Goal: Task Accomplishment & Management: Manage account settings

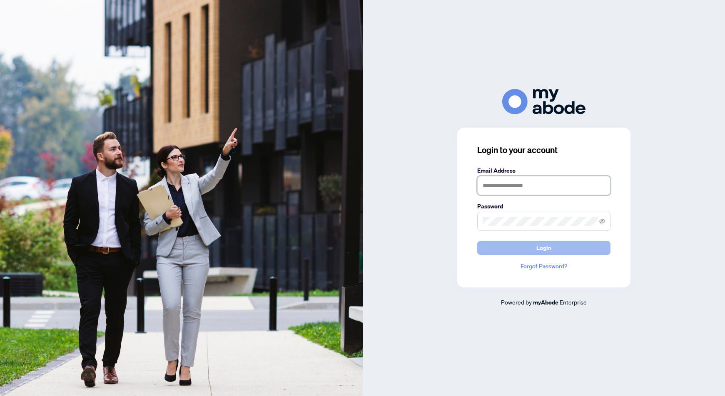
type input "**********"
click at [557, 252] on button "Login" at bounding box center [543, 248] width 133 height 14
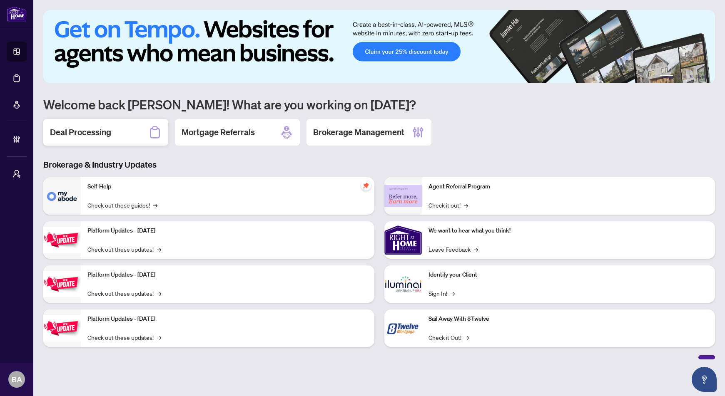
click at [96, 131] on h2 "Deal Processing" at bounding box center [80, 133] width 61 height 12
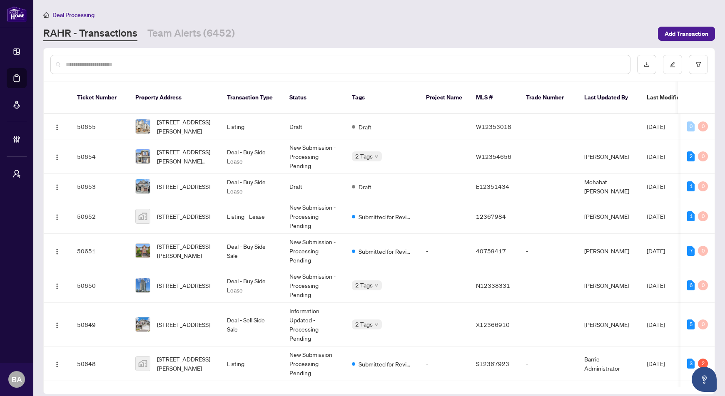
click at [149, 58] on div at bounding box center [340, 64] width 580 height 19
click at [129, 64] on input "text" at bounding box center [345, 64] width 558 height 9
paste input "*****"
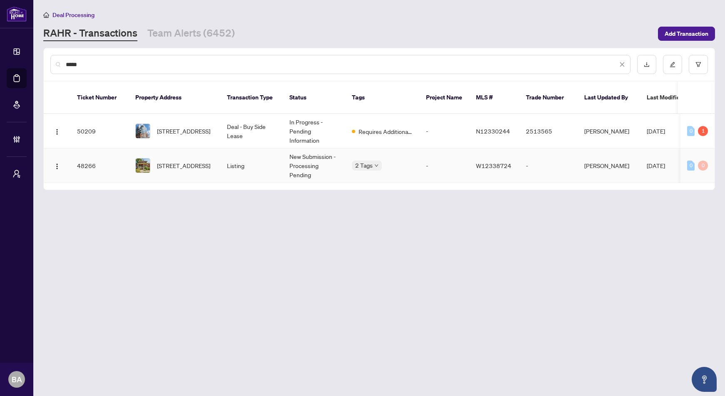
type input "*****"
click at [110, 154] on td "48266" at bounding box center [99, 166] width 58 height 35
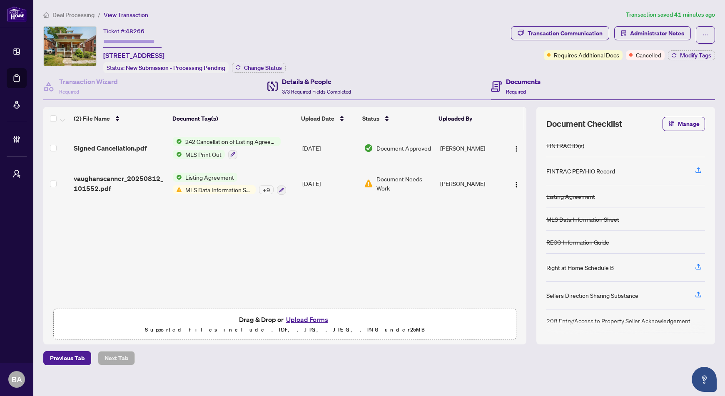
click at [293, 85] on div "Details & People 3/3 Required Fields Completed" at bounding box center [316, 87] width 69 height 20
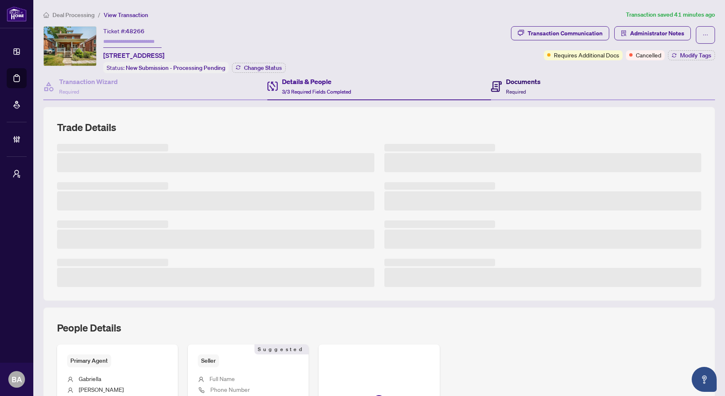
click at [515, 87] on div "Documents Required" at bounding box center [523, 87] width 35 height 20
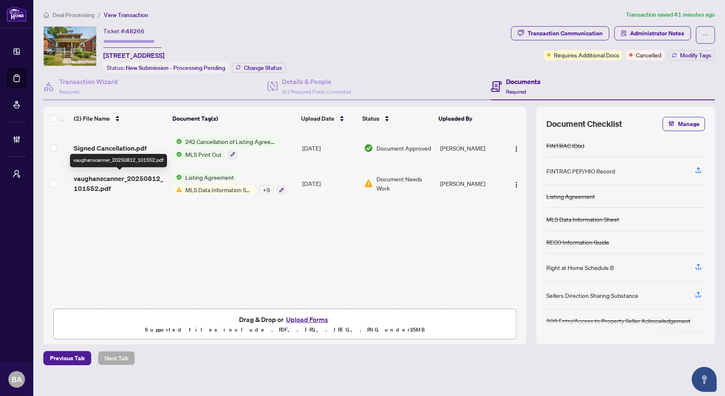
click at [115, 179] on span "vaughanscanner_20250812_101552.pdf" at bounding box center [120, 184] width 92 height 20
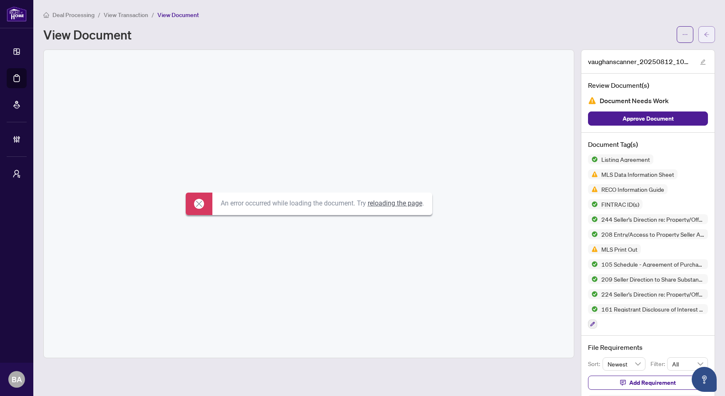
click at [704, 32] on icon "arrow-left" at bounding box center [707, 35] width 6 height 6
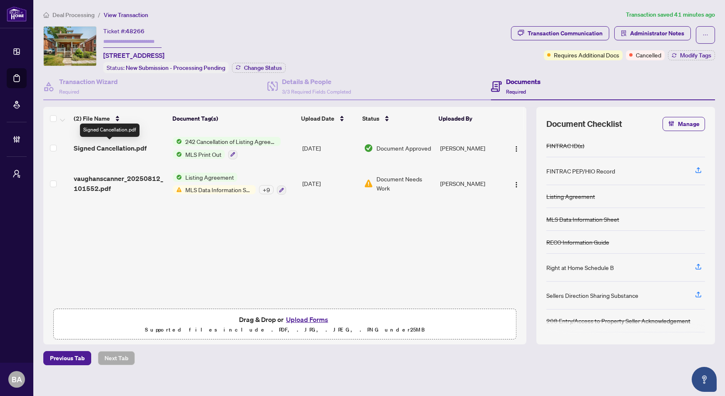
click at [110, 146] on span "Signed Cancellation.pdf" at bounding box center [110, 148] width 73 height 10
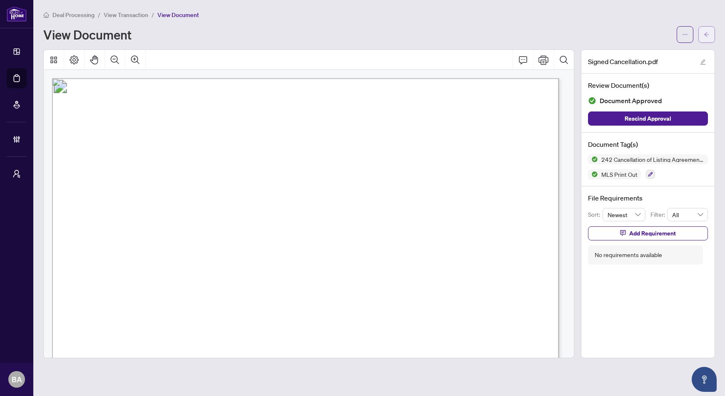
click at [702, 29] on button "button" at bounding box center [706, 34] width 17 height 17
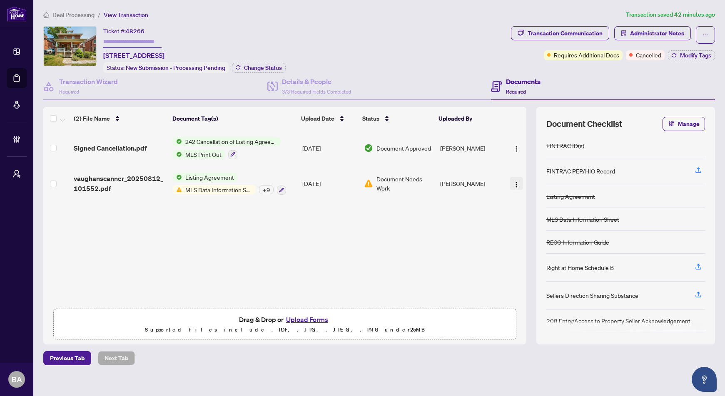
click at [514, 182] on img "button" at bounding box center [516, 185] width 7 height 7
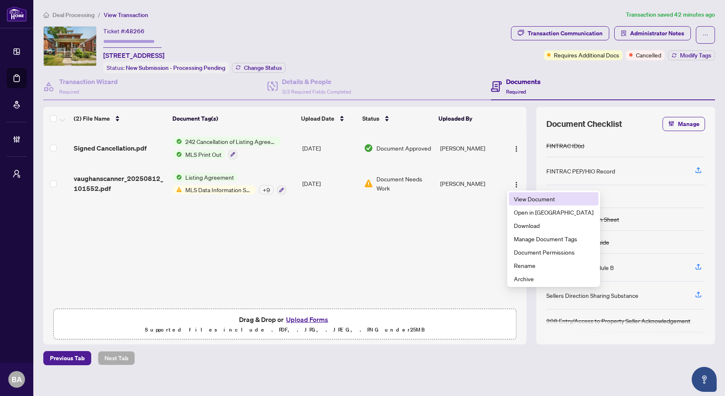
click at [525, 199] on span "View Document" at bounding box center [554, 198] width 80 height 9
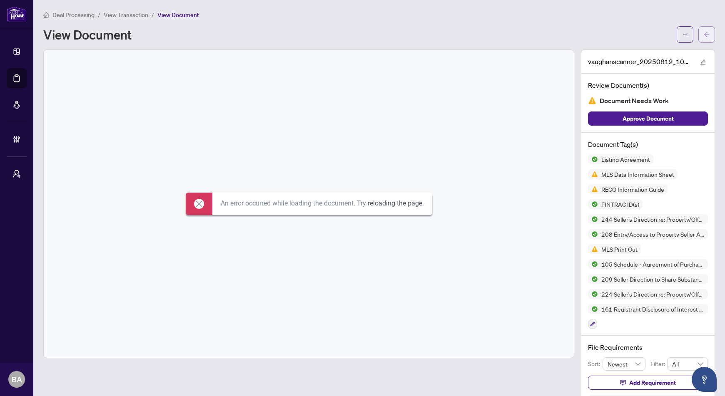
click at [705, 29] on button "button" at bounding box center [706, 34] width 17 height 17
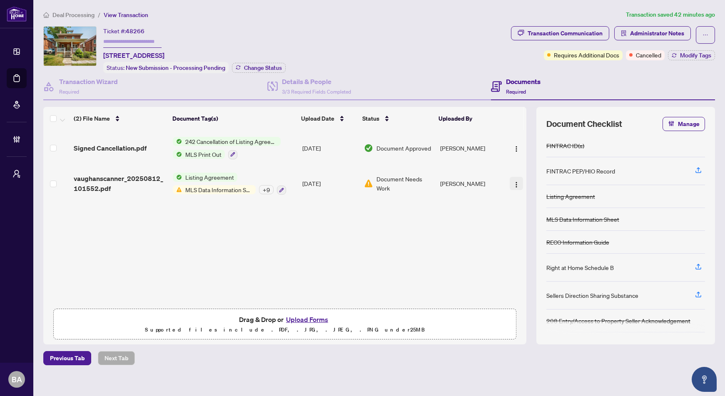
click at [514, 182] on img "button" at bounding box center [516, 185] width 7 height 7
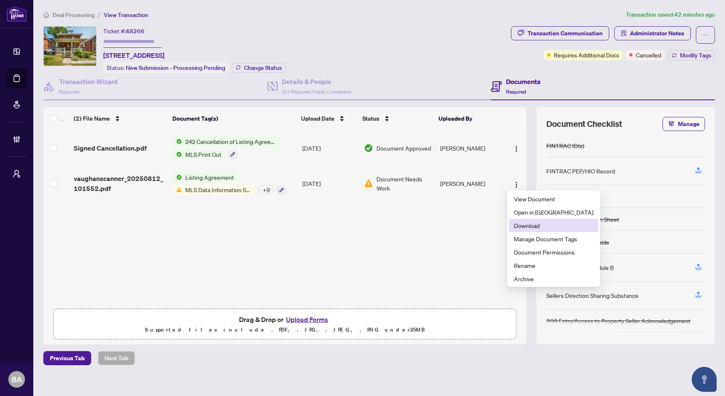
click at [518, 228] on span "Download" at bounding box center [554, 225] width 80 height 9
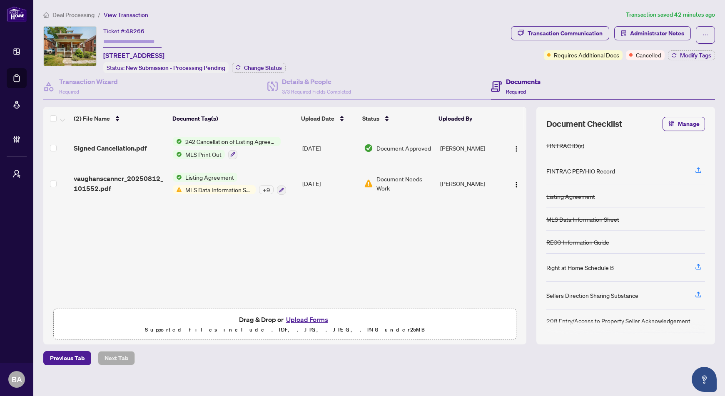
click at [303, 319] on button "Upload Forms" at bounding box center [307, 319] width 47 height 11
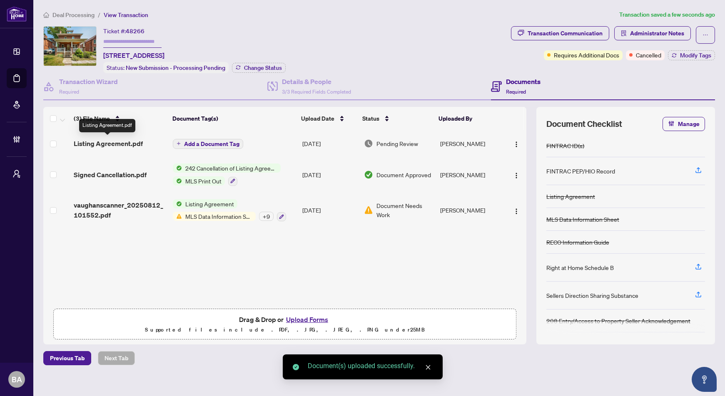
click at [114, 140] on span "Listing Agreement.pdf" at bounding box center [108, 144] width 69 height 10
